Goal: Book appointment/travel/reservation

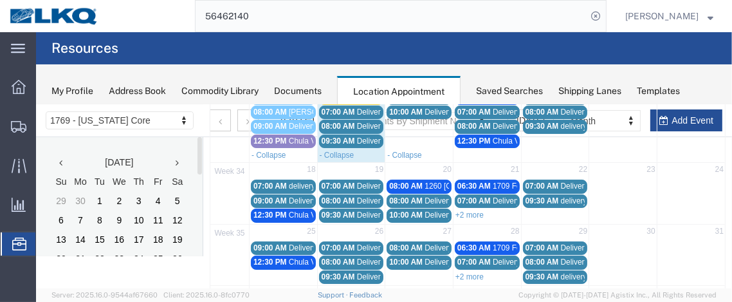
scroll to position [236, 0]
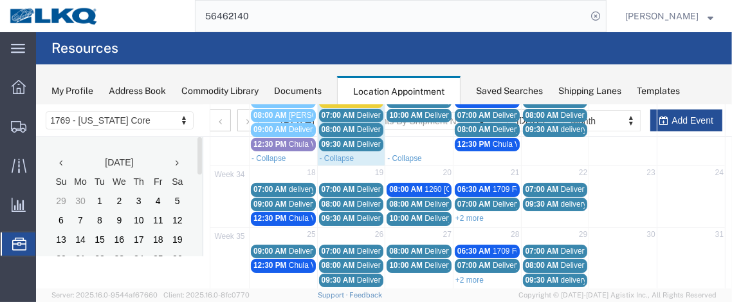
click at [280, 184] on span "07:00 AM" at bounding box center [269, 188] width 33 height 9
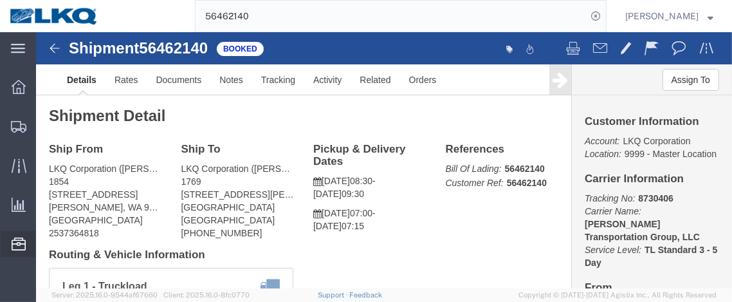
click at [0, 0] on span "Location Appointment" at bounding box center [0, 0] width 0 height 0
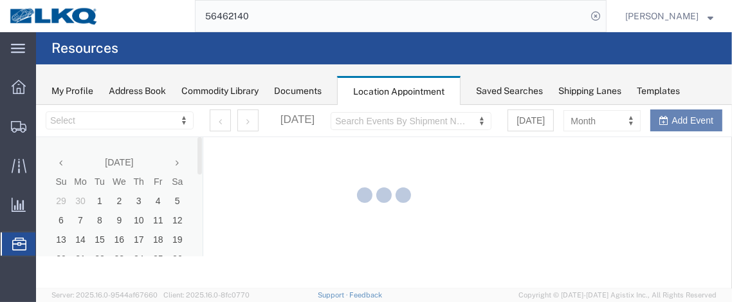
select select "28716"
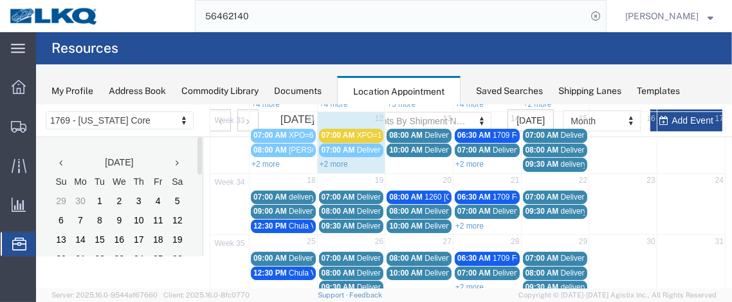
scroll to position [203, 0]
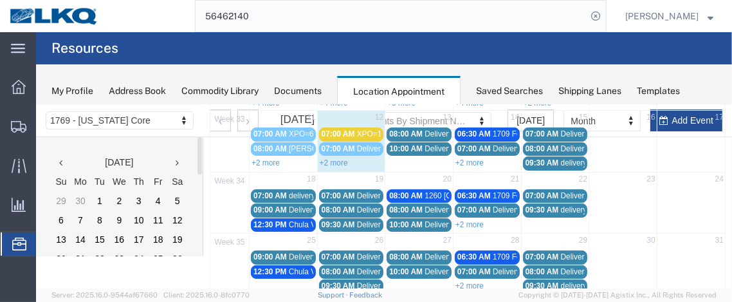
click at [267, 190] on span "07:00 AM" at bounding box center [269, 194] width 33 height 9
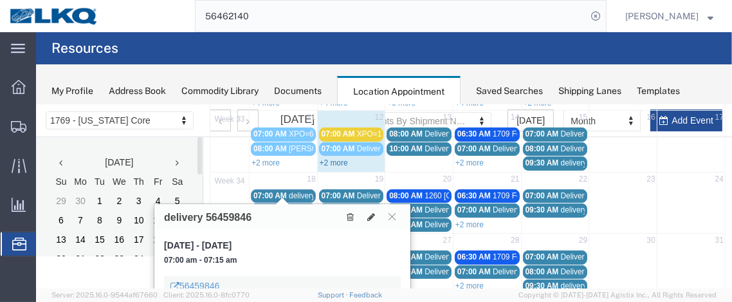
click at [334, 158] on link "+2 more" at bounding box center [333, 162] width 28 height 9
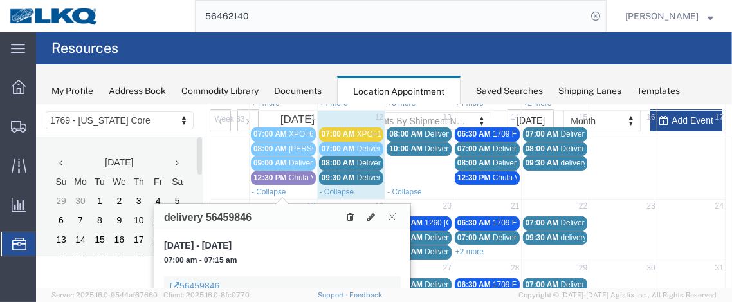
click at [394, 215] on icon at bounding box center [391, 216] width 7 height 8
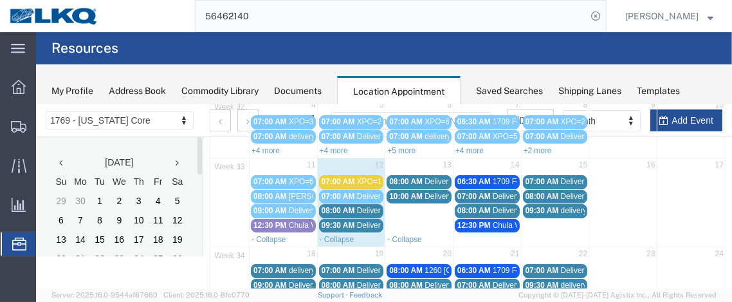
scroll to position [153, 0]
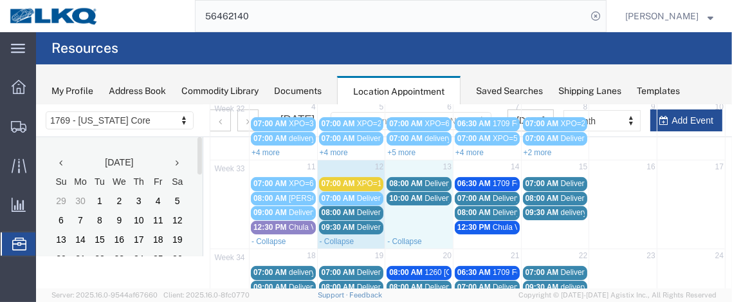
click at [403, 164] on td "13" at bounding box center [419, 168] width 68 height 16
select select "1"
select select
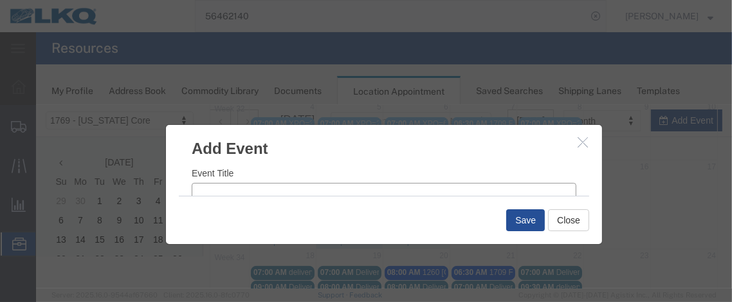
click at [223, 190] on input "Event Title" at bounding box center [383, 191] width 385 height 18
type input "S"
type input "x"
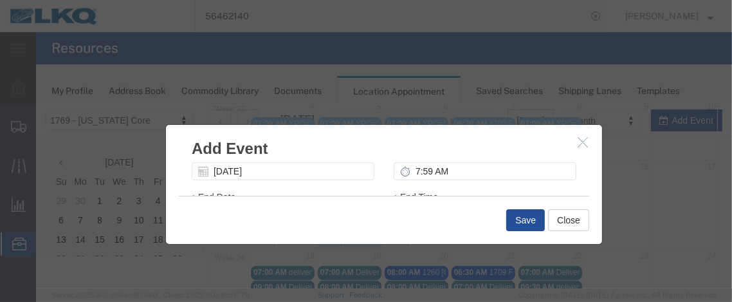
type input "XPO=3"
click at [415, 169] on input "7:59 AM" at bounding box center [484, 170] width 183 height 18
type input "7:00 AM"
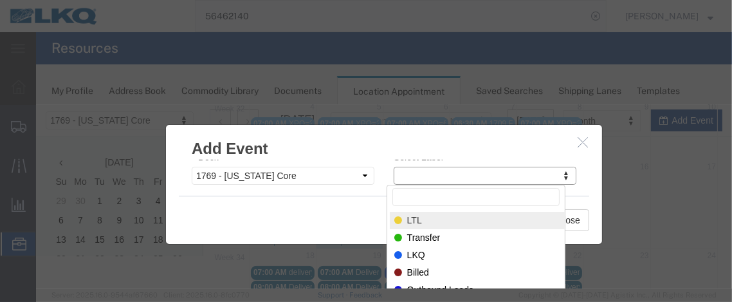
select select "25"
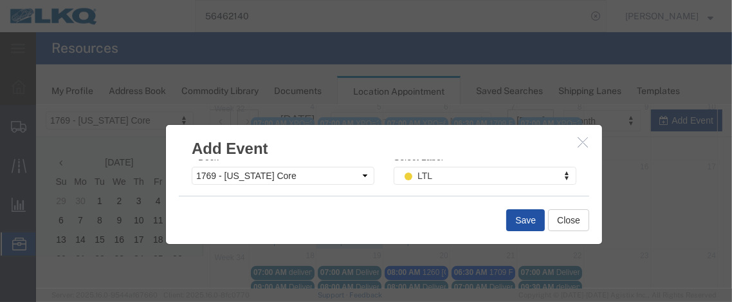
click at [509, 220] on button "Save" at bounding box center [525, 219] width 39 height 22
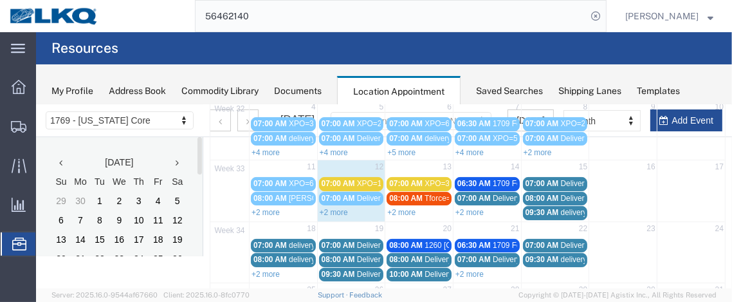
scroll to position [134, 0]
